Goal: Check status: Check status

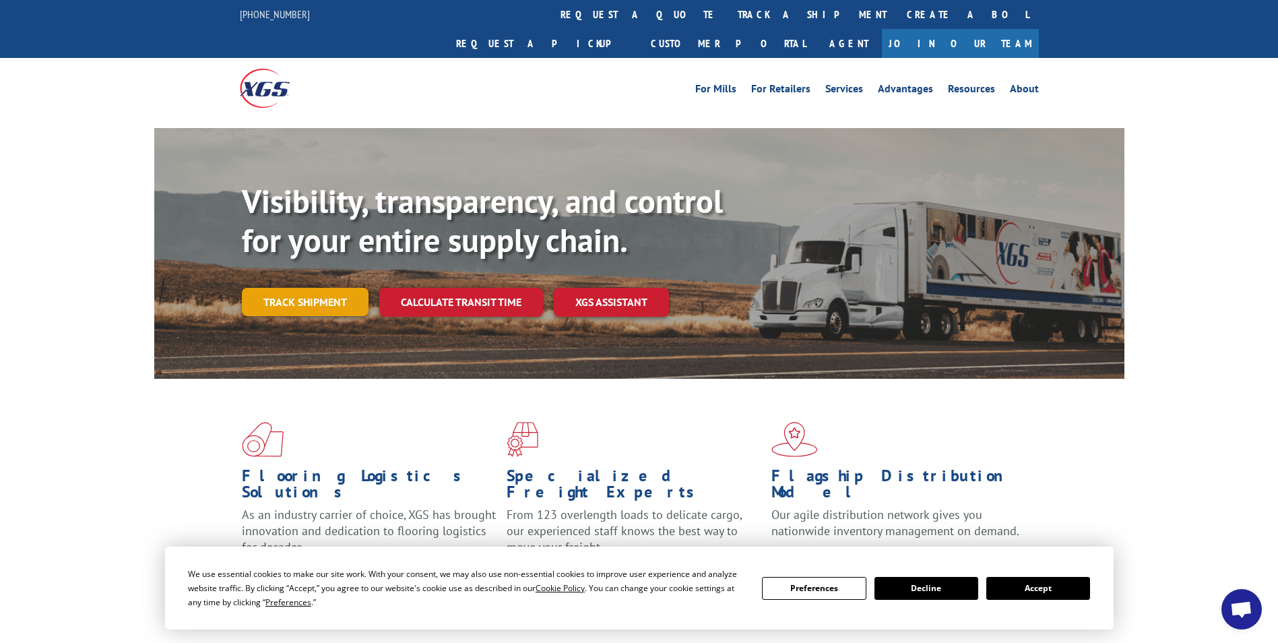
click at [317, 288] on link "Track shipment" at bounding box center [305, 302] width 127 height 28
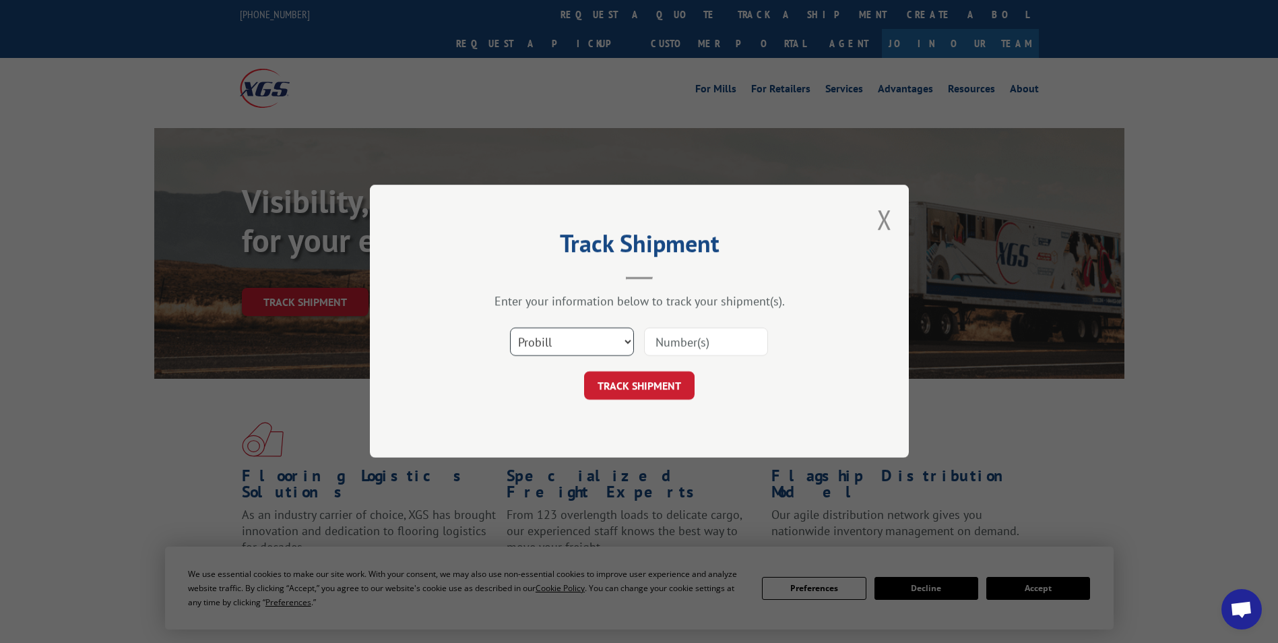
click at [604, 340] on select "Select category... Probill BOL PO" at bounding box center [572, 342] width 124 height 28
select select "bol"
click at [510, 328] on select "Select category... Probill BOL PO" at bounding box center [572, 342] width 124 height 28
drag, startPoint x: 713, startPoint y: 325, endPoint x: 703, endPoint y: 336, distance: 14.8
click at [711, 325] on div "Select category... Probill BOL PO" at bounding box center [639, 342] width 404 height 44
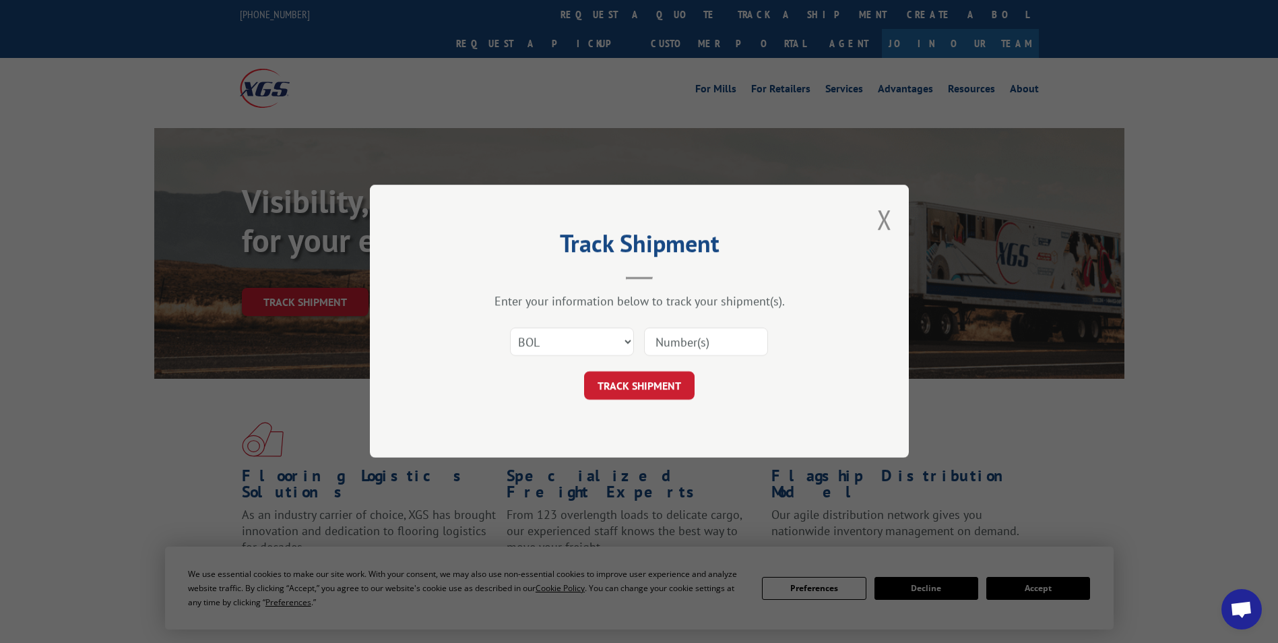
click at [698, 340] on input at bounding box center [706, 342] width 124 height 28
paste input "HCM25080556"
type input "HCM25080556"
click at [667, 386] on button "TRACK SHIPMENT" at bounding box center [639, 386] width 110 height 28
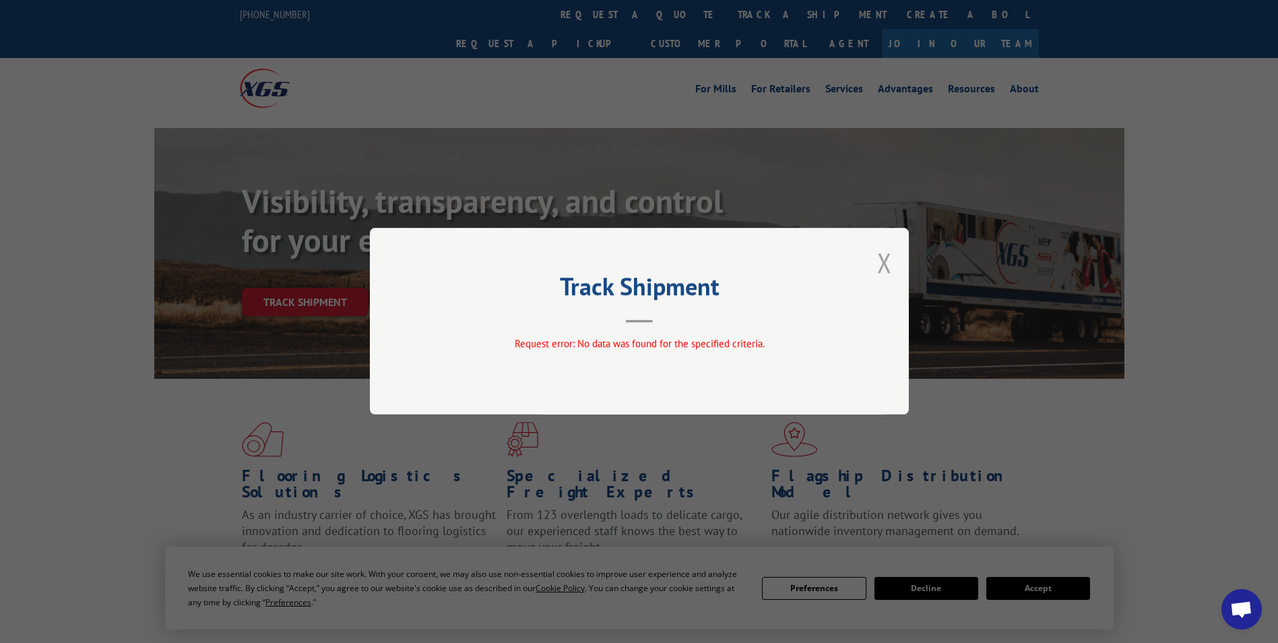
click at [877, 261] on button "Close modal" at bounding box center [884, 263] width 15 height 36
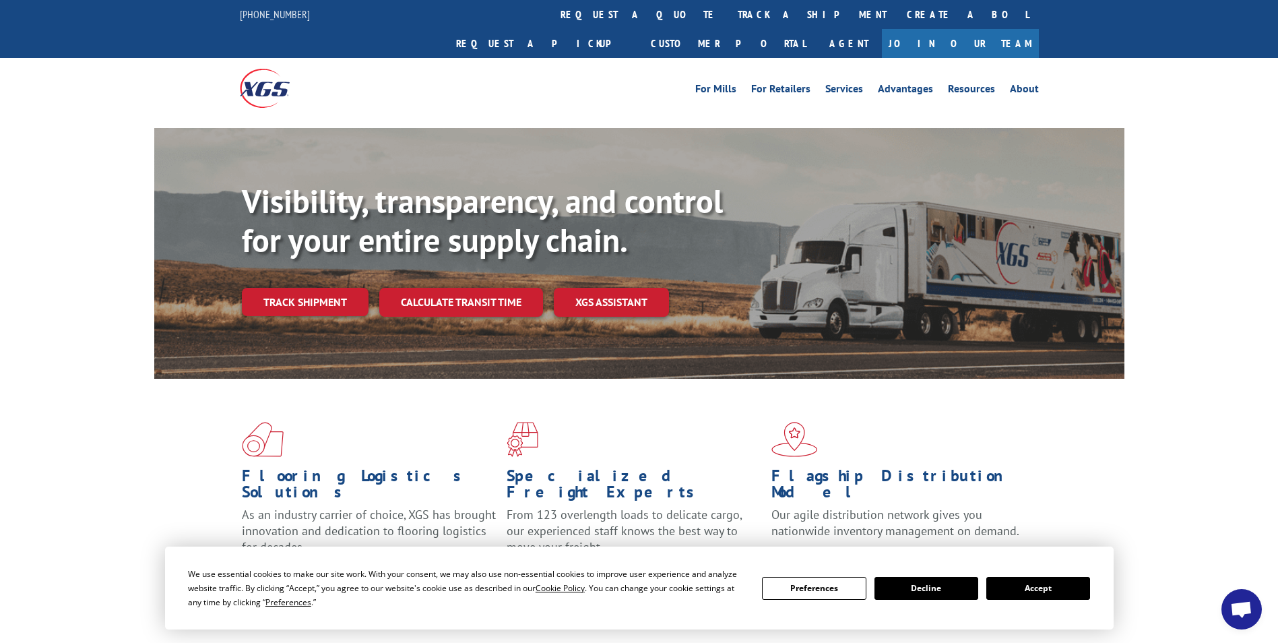
scroll to position [135, 0]
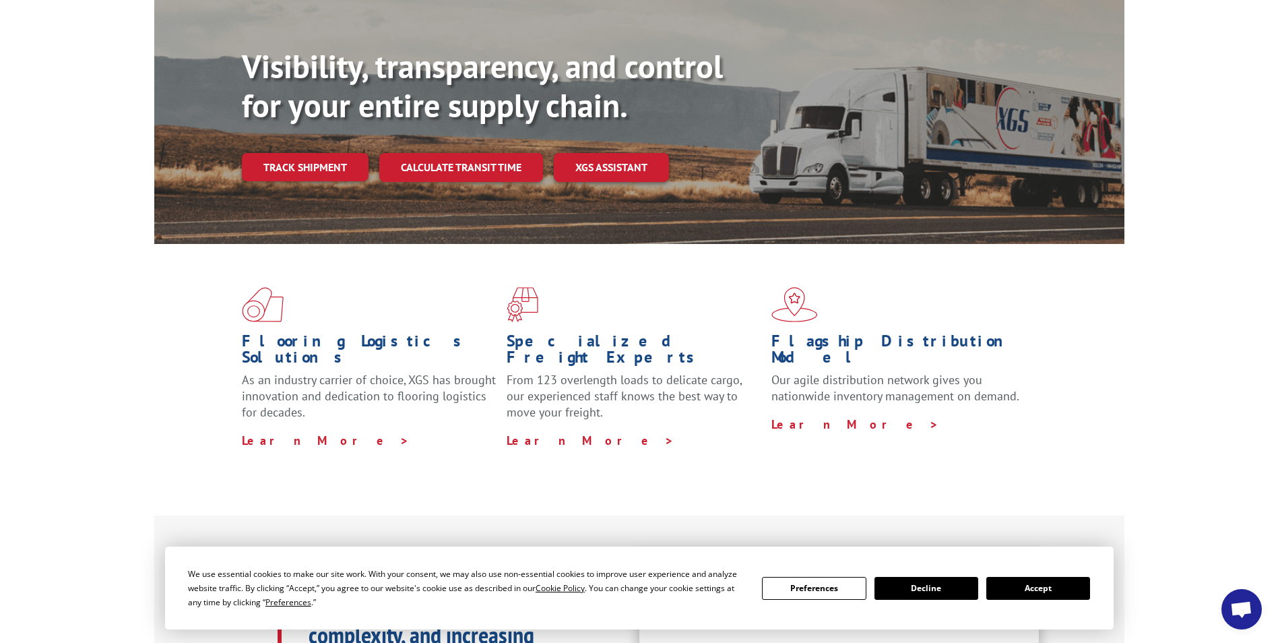
click at [1014, 576] on div "We use essential cookies to make our site work. With your consent, we may also …" at bounding box center [639, 588] width 902 height 42
click at [1023, 589] on button "Accept" at bounding box center [1038, 588] width 104 height 23
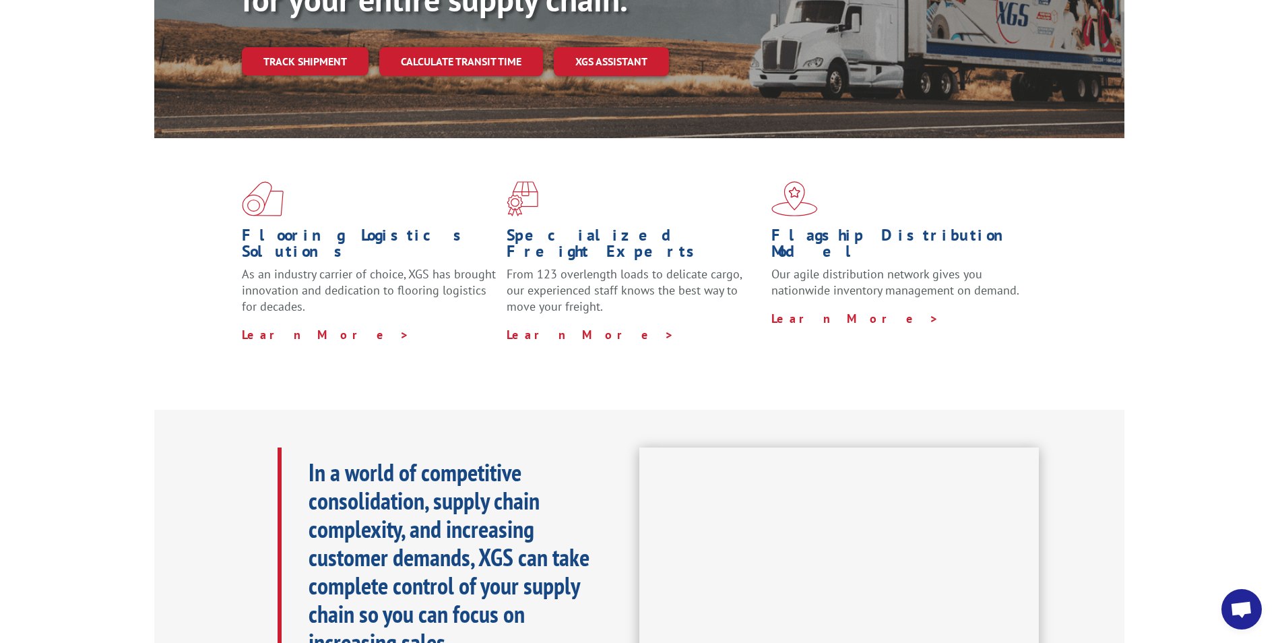
scroll to position [0, 0]
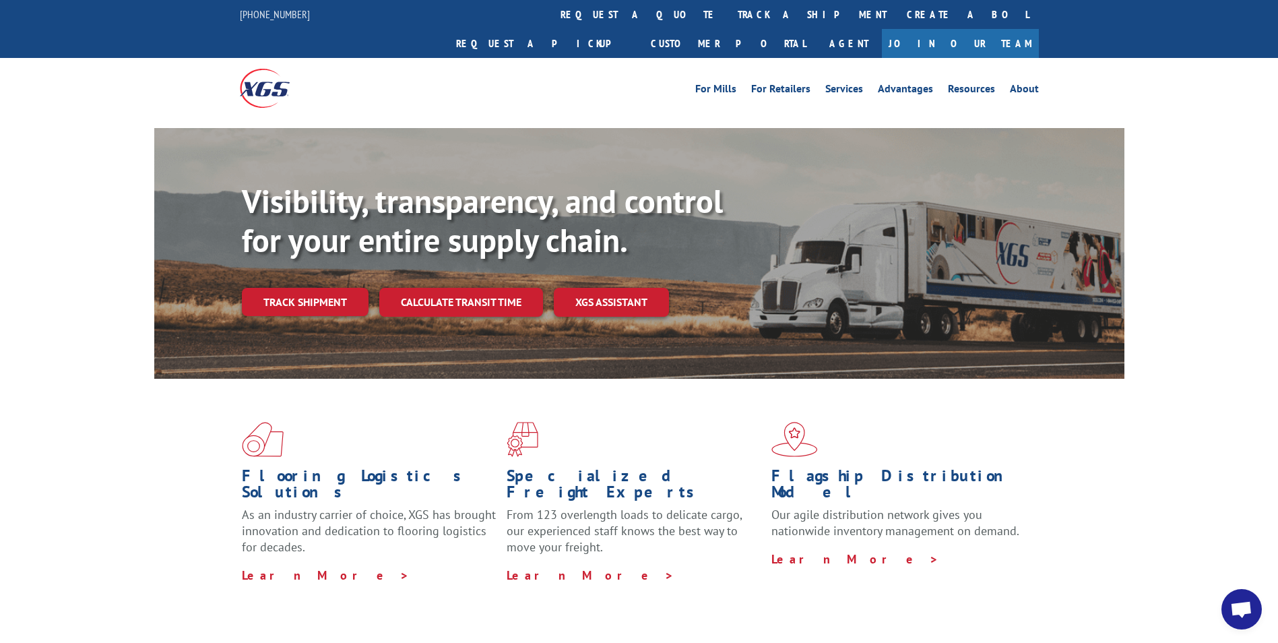
click at [254, 69] on img at bounding box center [265, 88] width 50 height 38
click at [811, 551] on link "Learn More >" at bounding box center [855, 558] width 168 height 15
